Goal: Find specific page/section: Go to known website

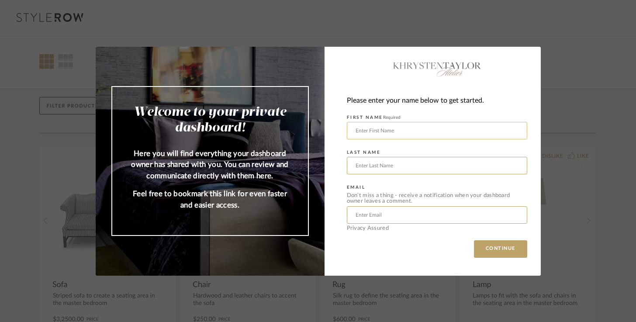
click at [370, 131] on input "text" at bounding box center [437, 130] width 180 height 17
type input "[PERSON_NAME]"
click at [372, 169] on input "text" at bounding box center [437, 165] width 180 height 17
type input "[PERSON_NAME]"
click at [367, 217] on input "text" at bounding box center [437, 214] width 180 height 17
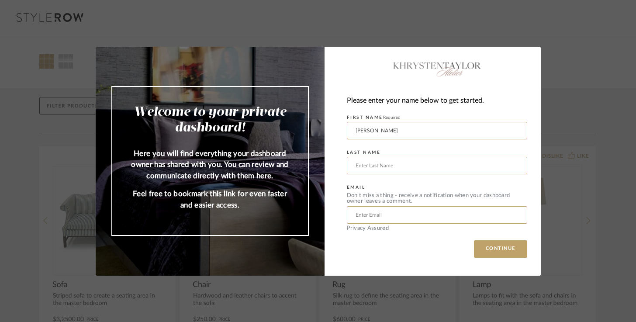
click at [361, 166] on input "text" at bounding box center [437, 165] width 180 height 17
type input "[PERSON_NAME]"
click at [363, 216] on input "text" at bounding box center [437, 214] width 180 height 17
type input "[EMAIL_ADDRESS][DOMAIN_NAME]"
click at [489, 247] on button "CONTINUE" at bounding box center [500, 248] width 53 height 17
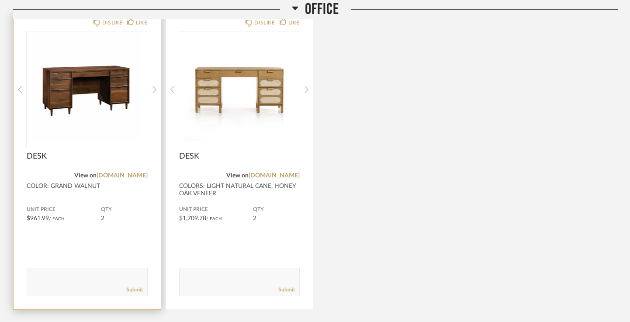
scroll to position [148, 0]
click at [119, 91] on img "0" at bounding box center [87, 85] width 121 height 109
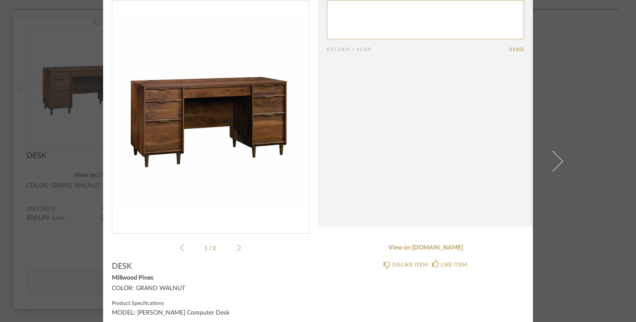
scroll to position [0, 0]
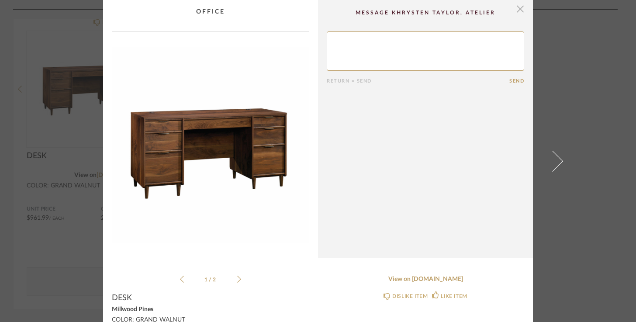
click at [520, 10] on span "button" at bounding box center [519, 8] width 17 height 17
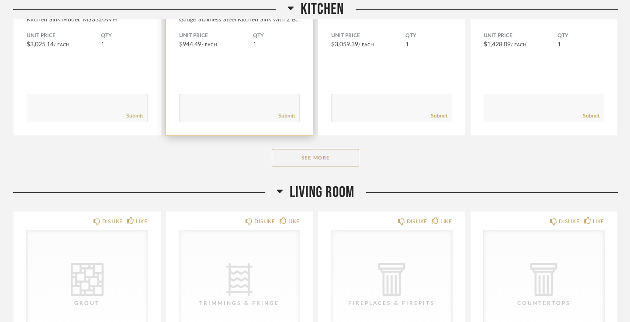
scroll to position [660, 0]
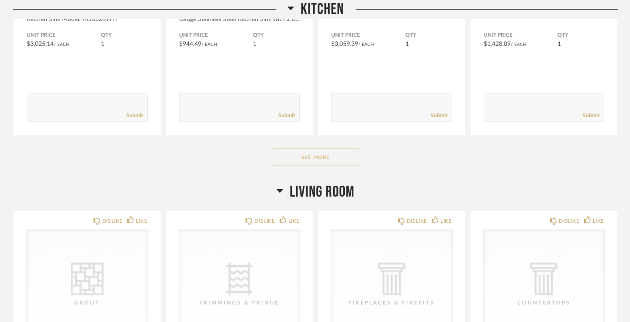
click at [318, 157] on button "See More" at bounding box center [315, 157] width 87 height 17
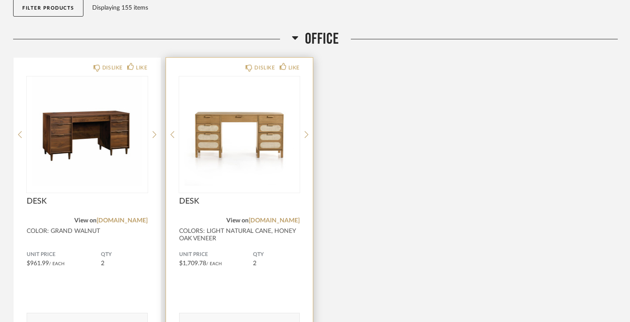
scroll to position [103, 0]
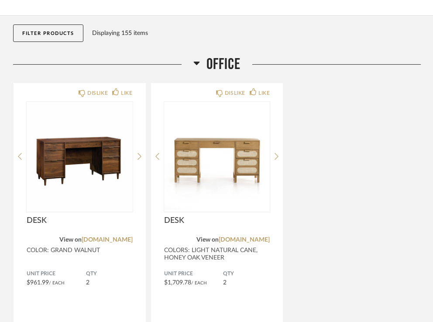
scroll to position [79, 0]
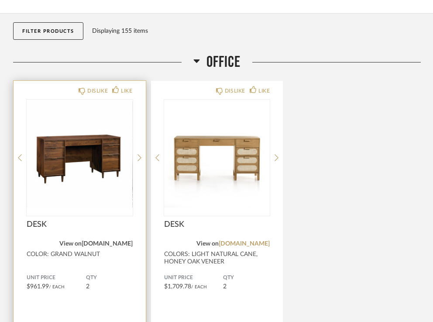
click at [117, 245] on link "[DOMAIN_NAME]" at bounding box center [107, 244] width 51 height 6
